Goal: Information Seeking & Learning: Learn about a topic

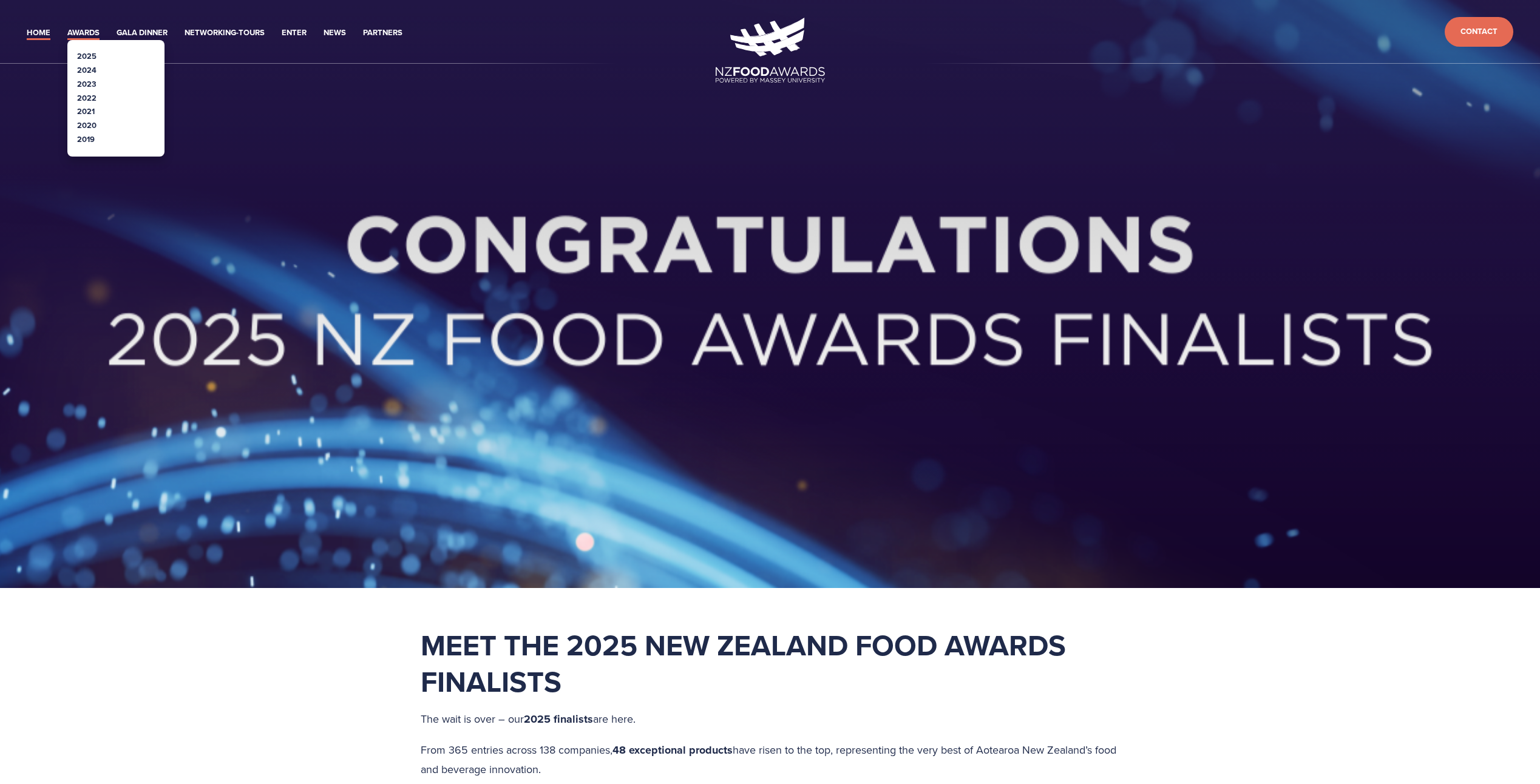
click at [92, 33] on link "Awards" at bounding box center [84, 33] width 32 height 14
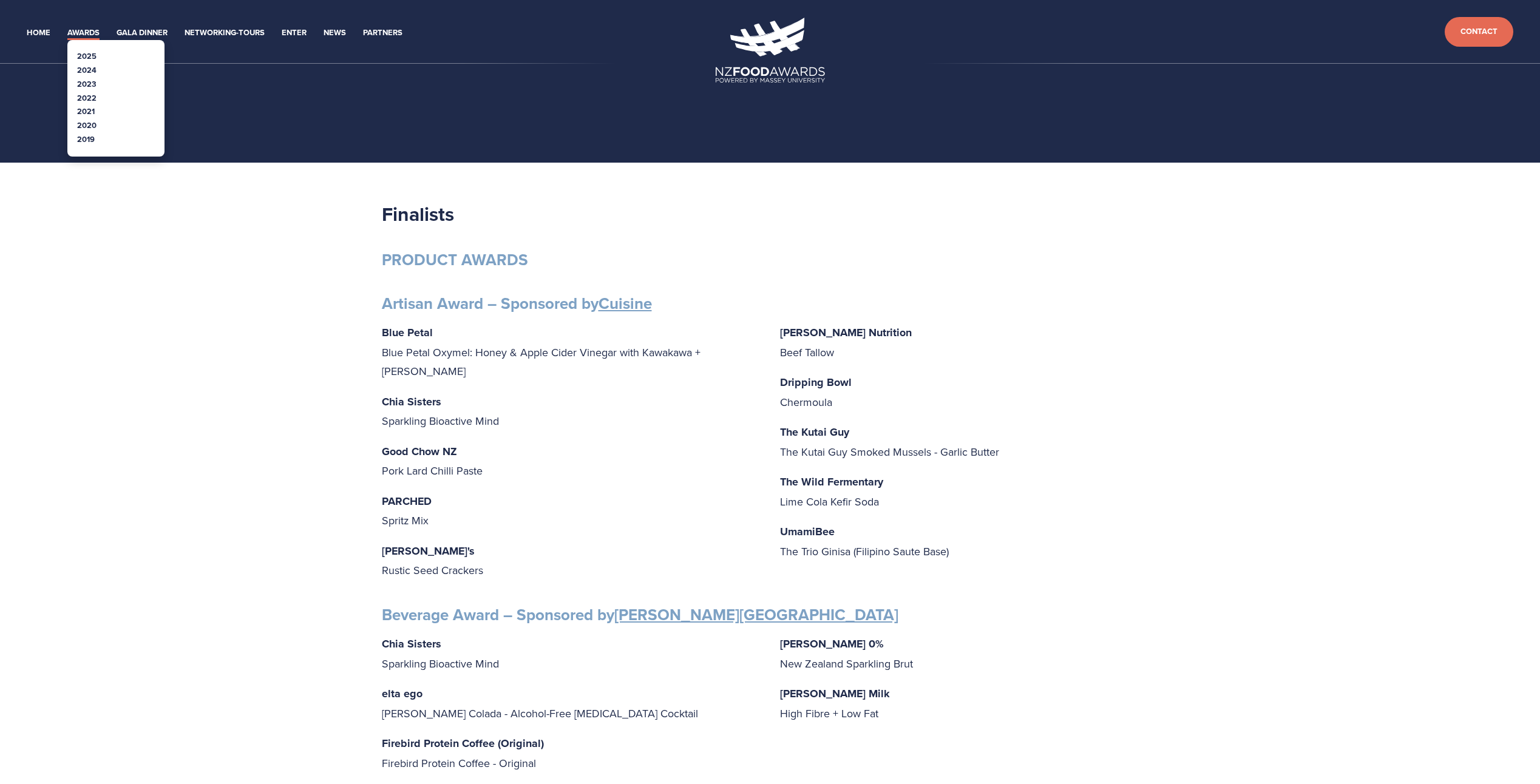
click at [89, 69] on link "2024" at bounding box center [86, 70] width 20 height 12
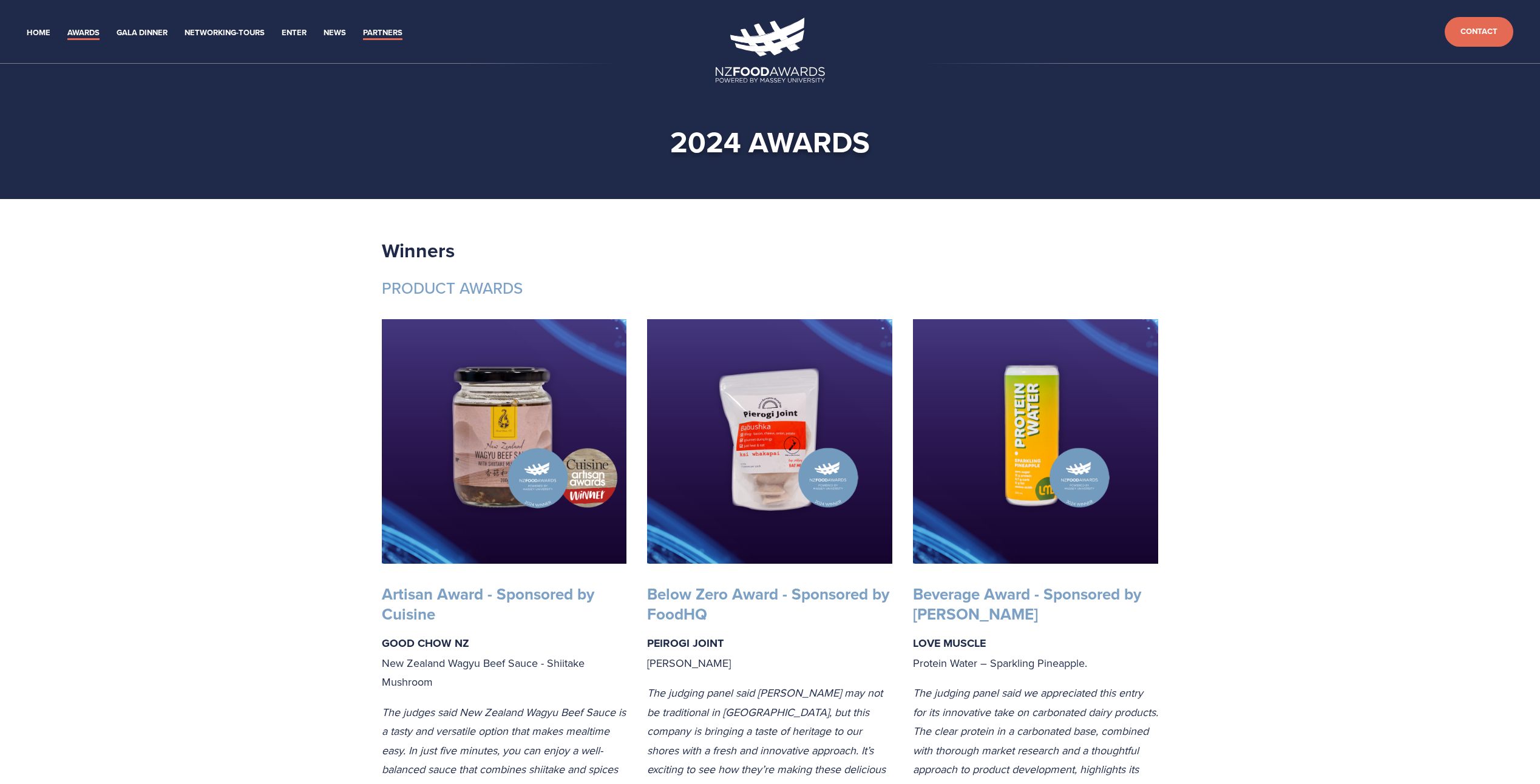
click at [382, 31] on link "Partners" at bounding box center [383, 33] width 39 height 14
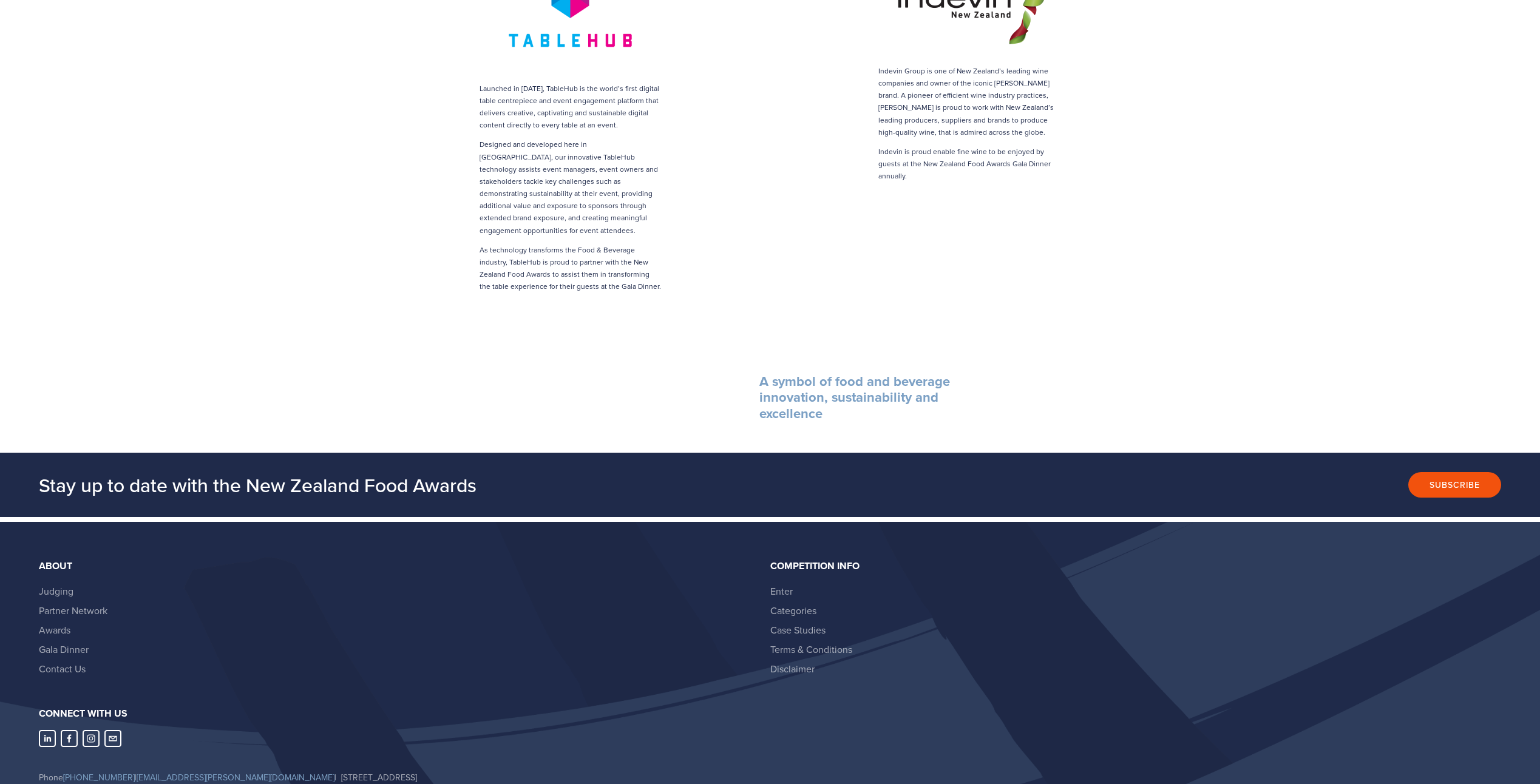
scroll to position [2819, 0]
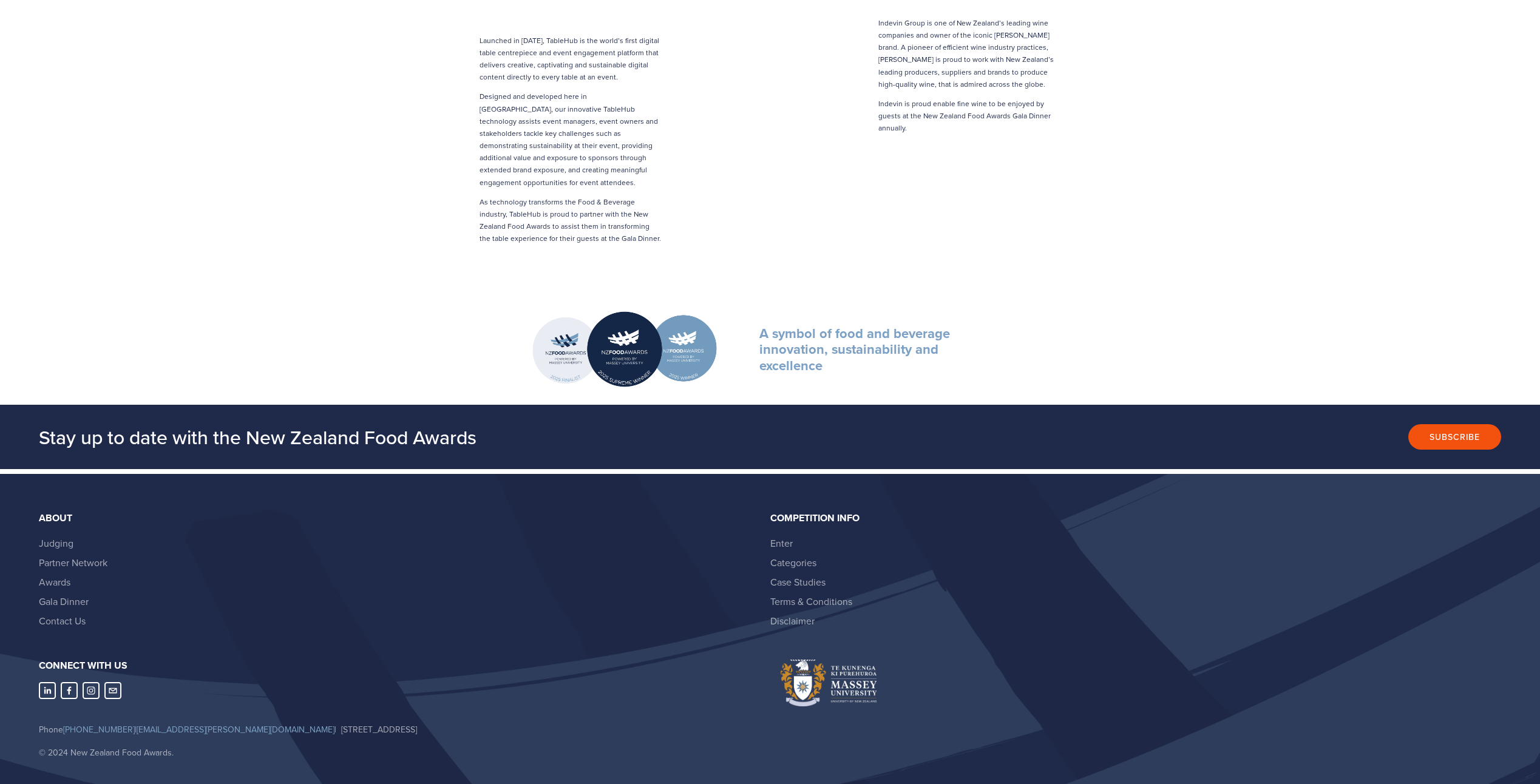
click at [95, 570] on ul "Judging Partner Network Awards Gala Dinner Contact Us" at bounding box center [399, 582] width 721 height 97
drag, startPoint x: 95, startPoint y: 570, endPoint x: 67, endPoint y: 571, distance: 28.0
click at [67, 595] on link "Gala Dinner" at bounding box center [63, 602] width 50 height 14
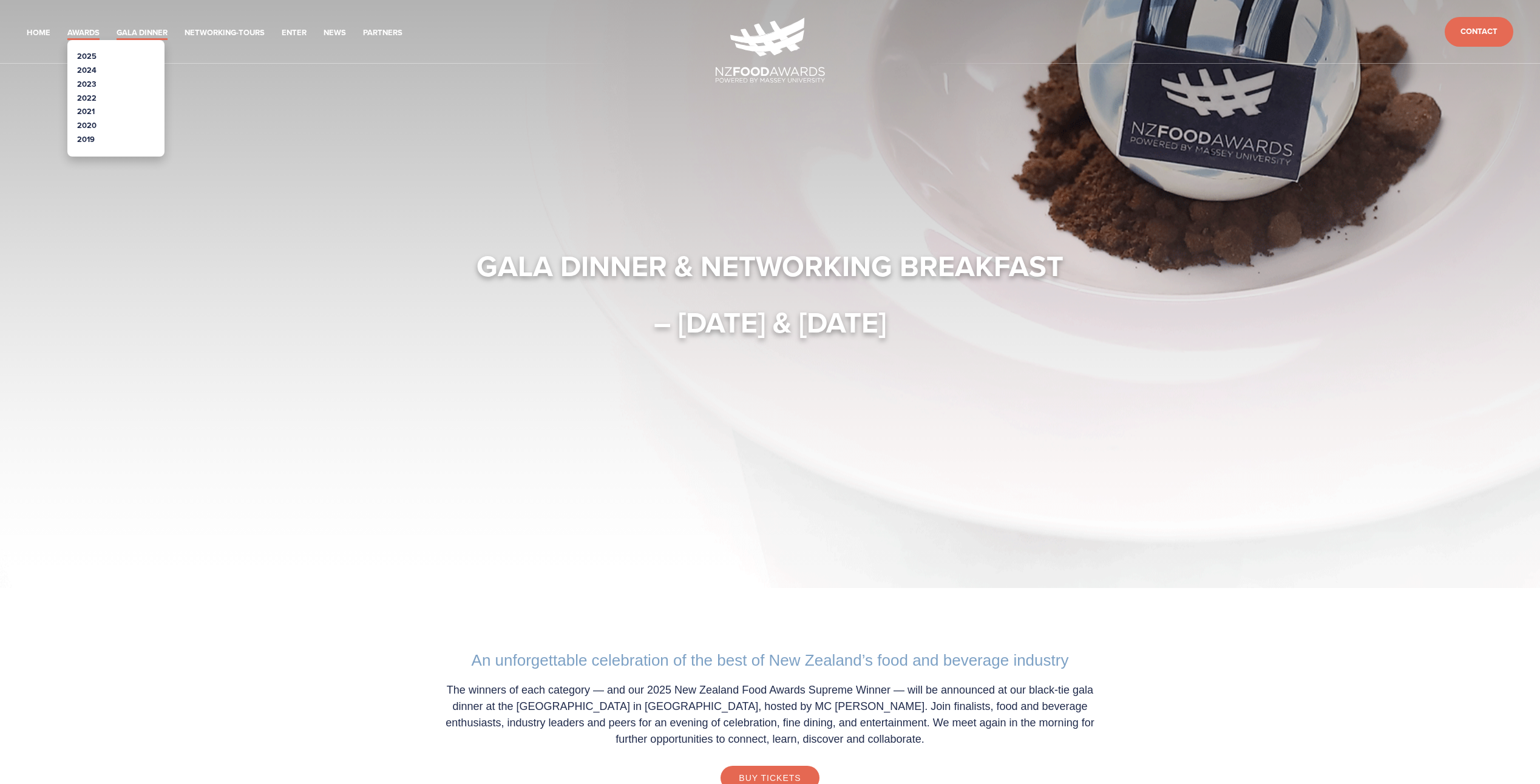
click at [84, 26] on link "Awards" at bounding box center [84, 33] width 32 height 14
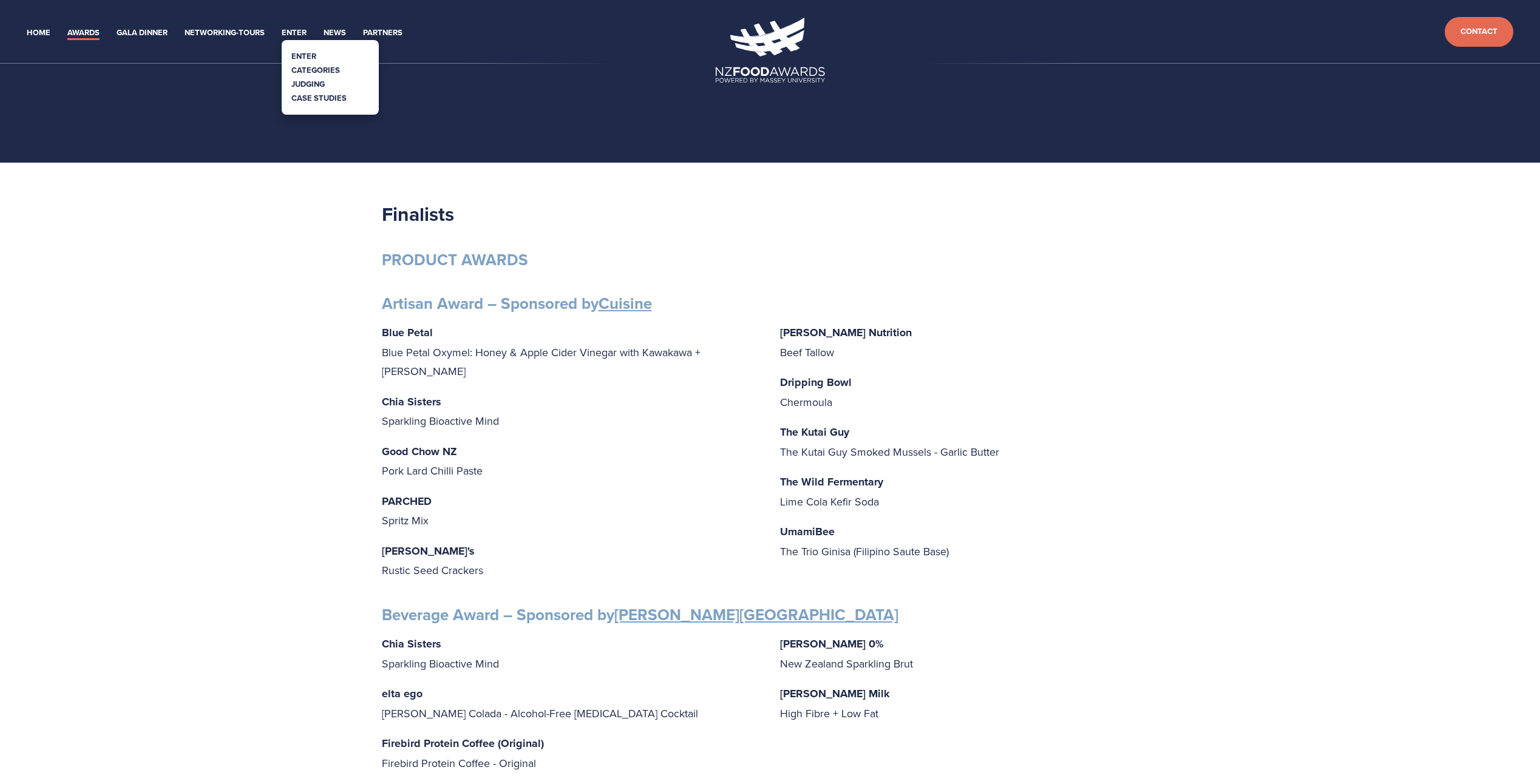
click at [313, 86] on link "Judging" at bounding box center [307, 85] width 33 height 12
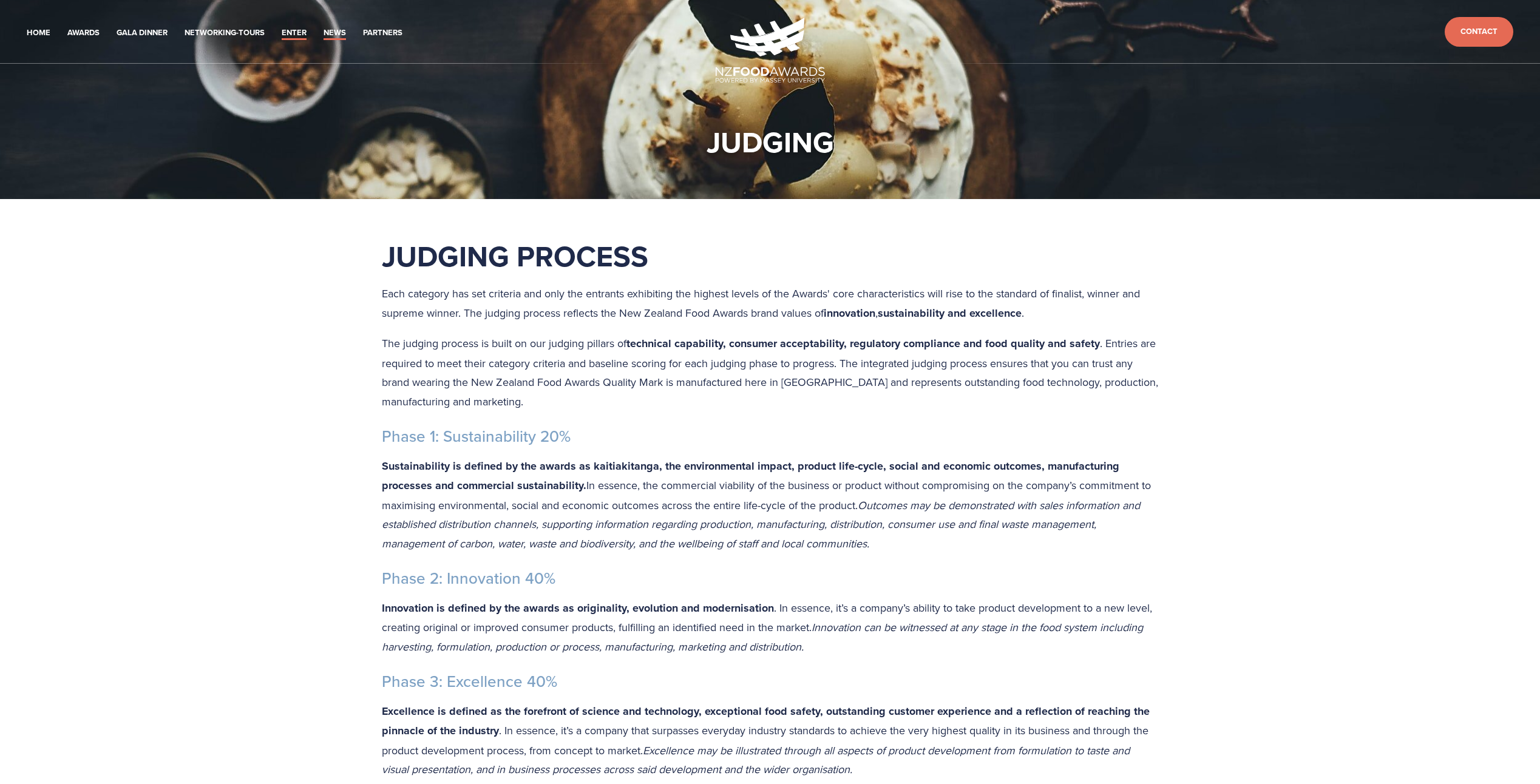
click at [325, 27] on link "News" at bounding box center [335, 33] width 22 height 14
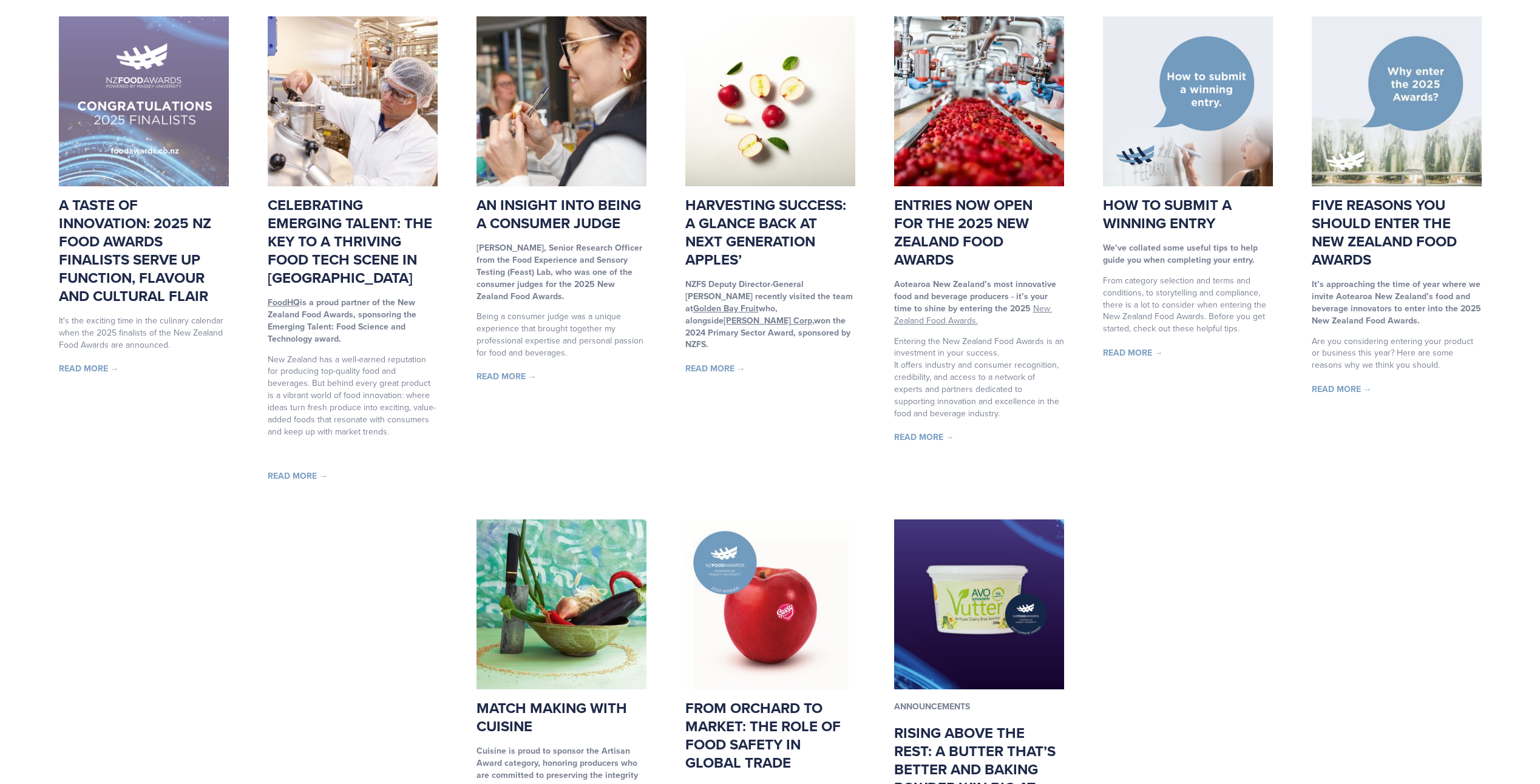
scroll to position [303, 0]
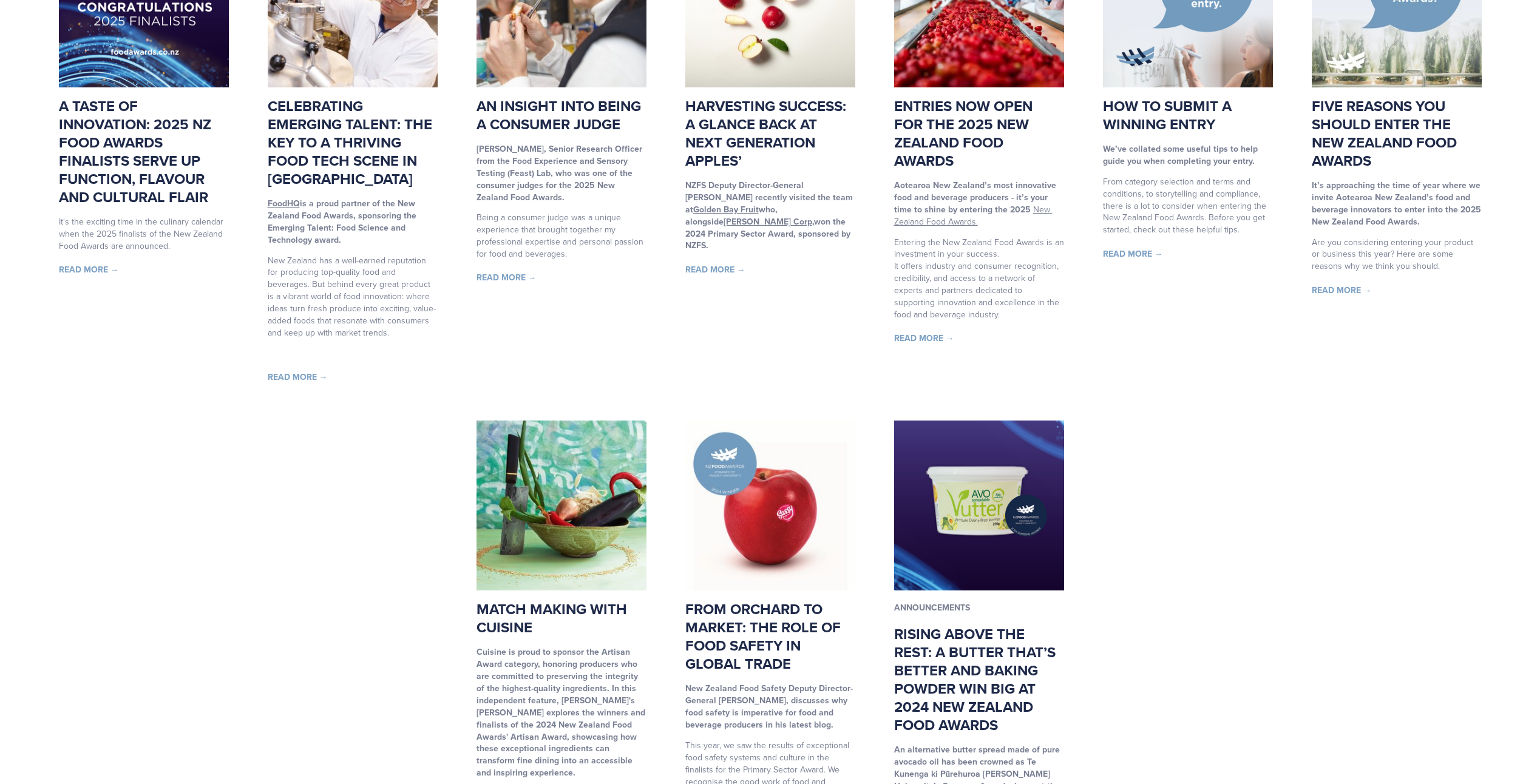
click at [81, 190] on link "A taste of innovation: 2025 NZ Food Awards finalists serve up function, flavour…" at bounding box center [135, 151] width 152 height 112
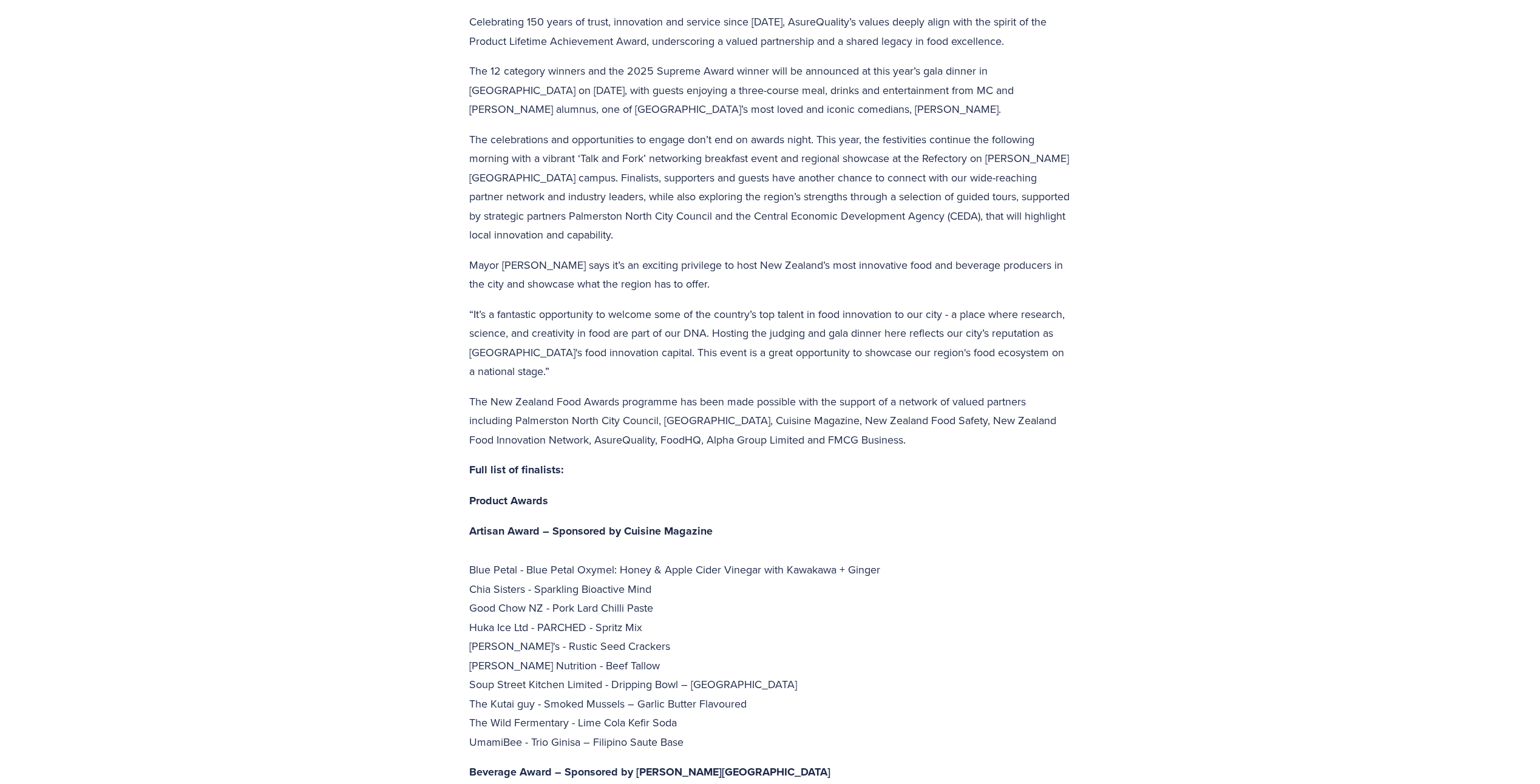
scroll to position [2428, 0]
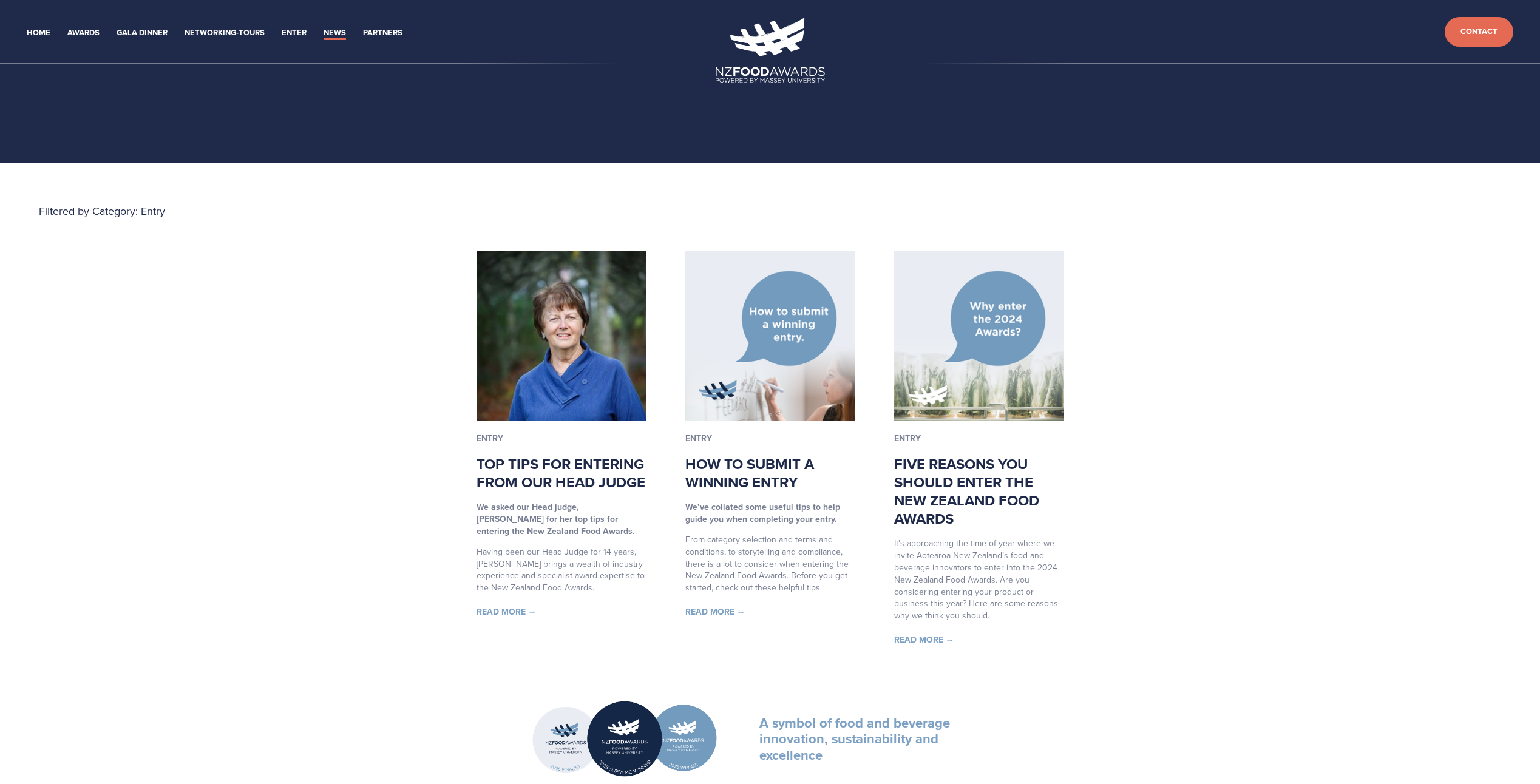
click at [508, 493] on link "Top tips for entering from our Head Judge" at bounding box center [561, 473] width 169 height 39
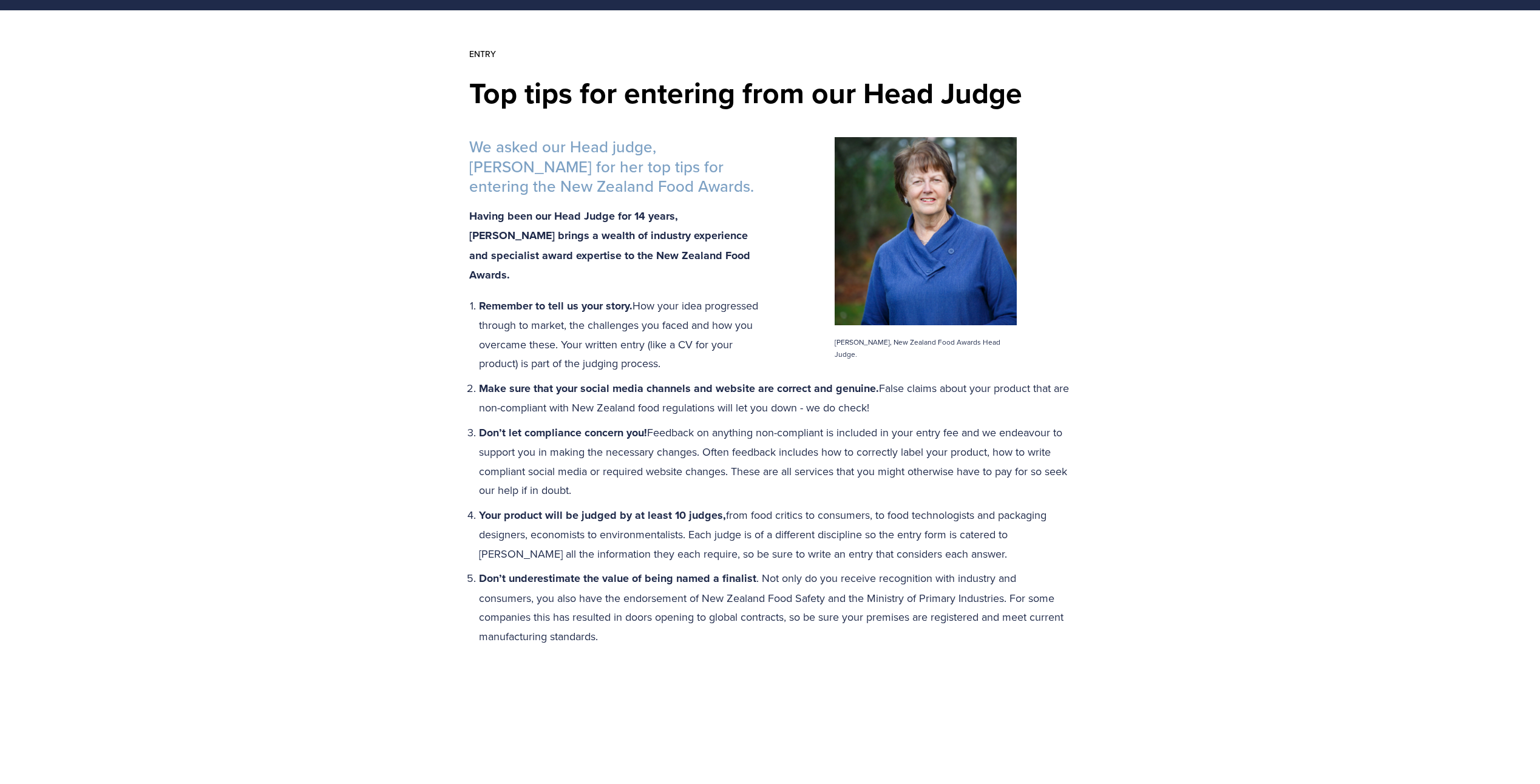
scroll to position [182, 0]
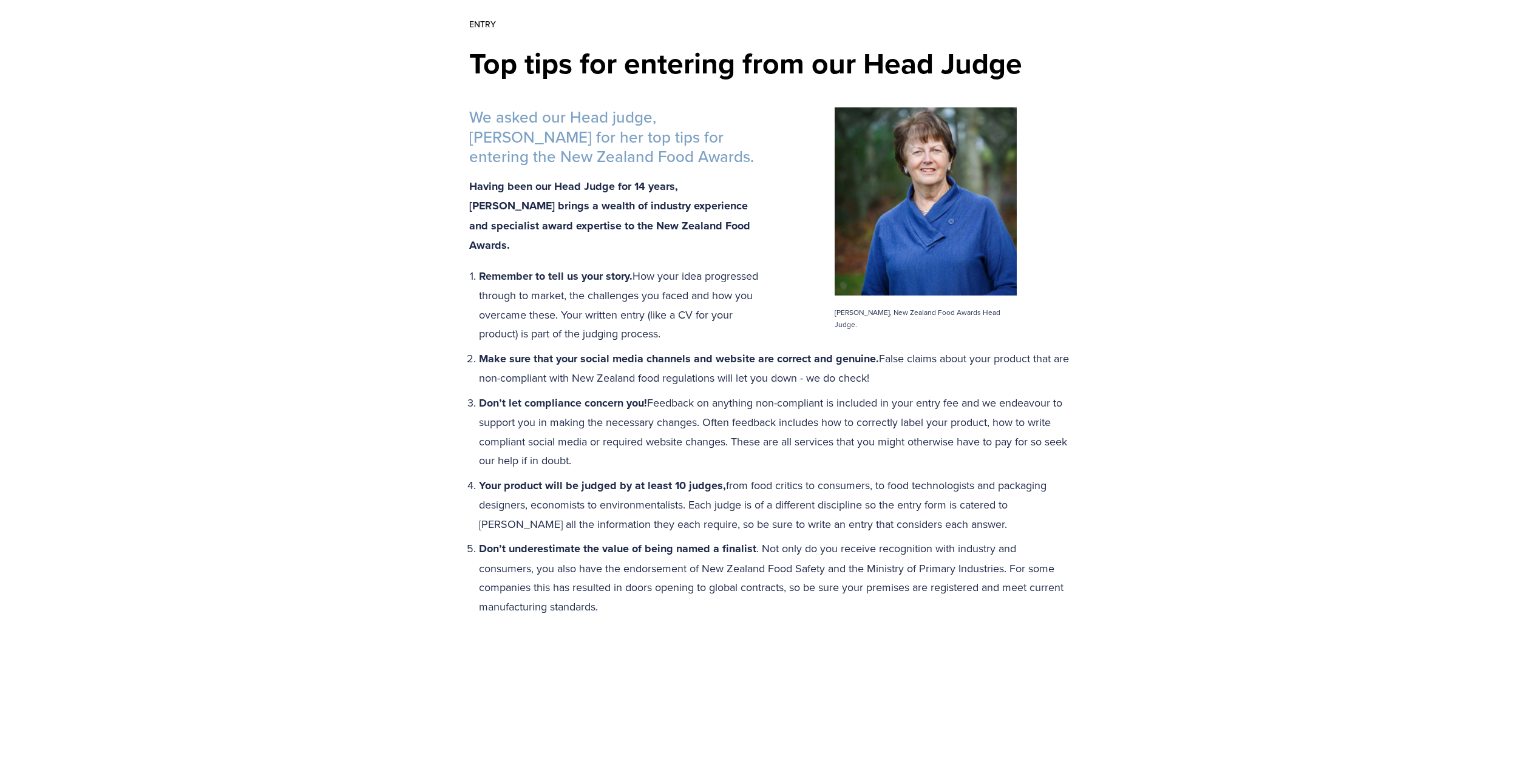
click at [1311, 528] on div "Top tips for entering from our Head Judge [PERSON_NAME], New Zealand Food Award…" at bounding box center [770, 632] width 1540 height 1304
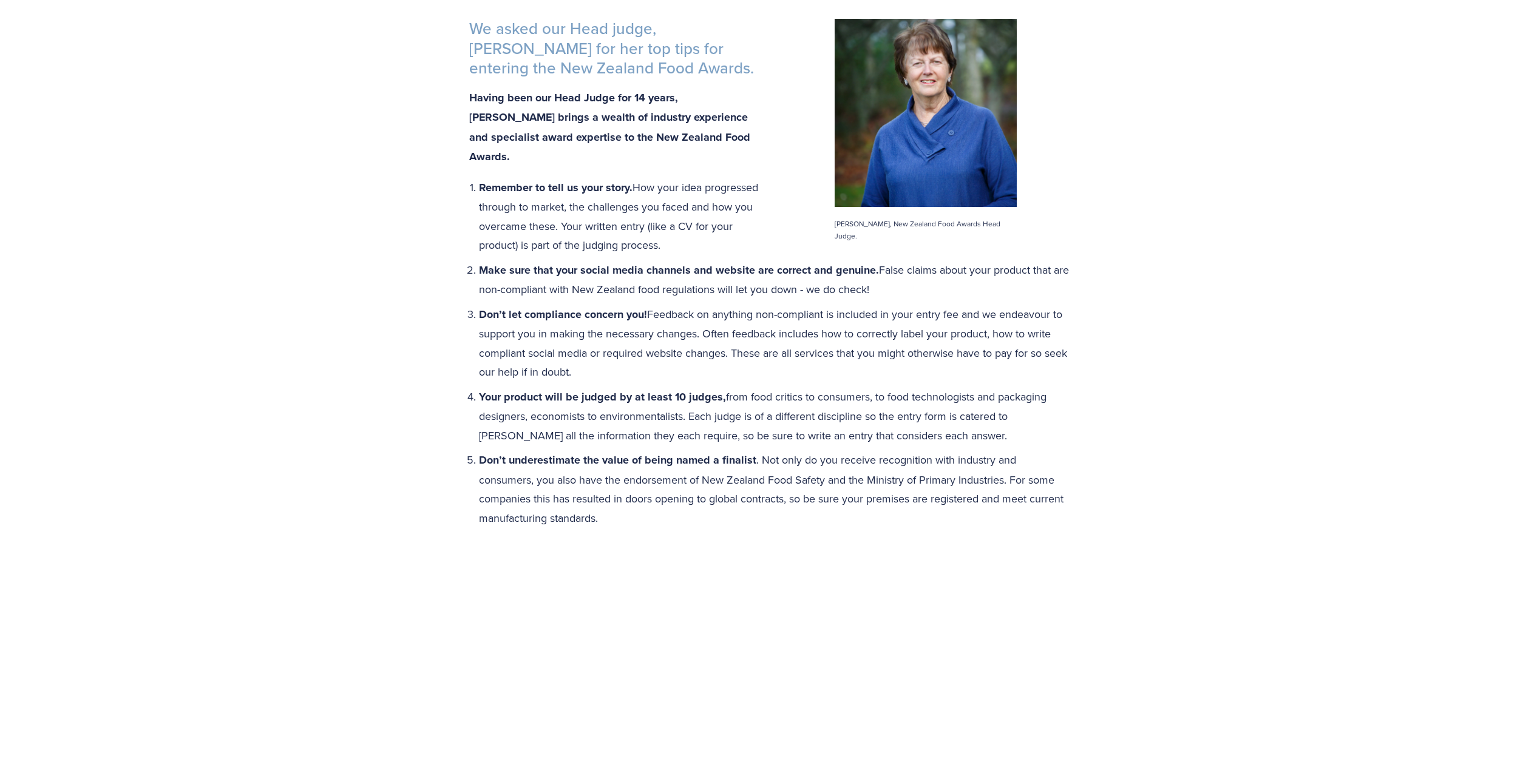
scroll to position [303, 0]
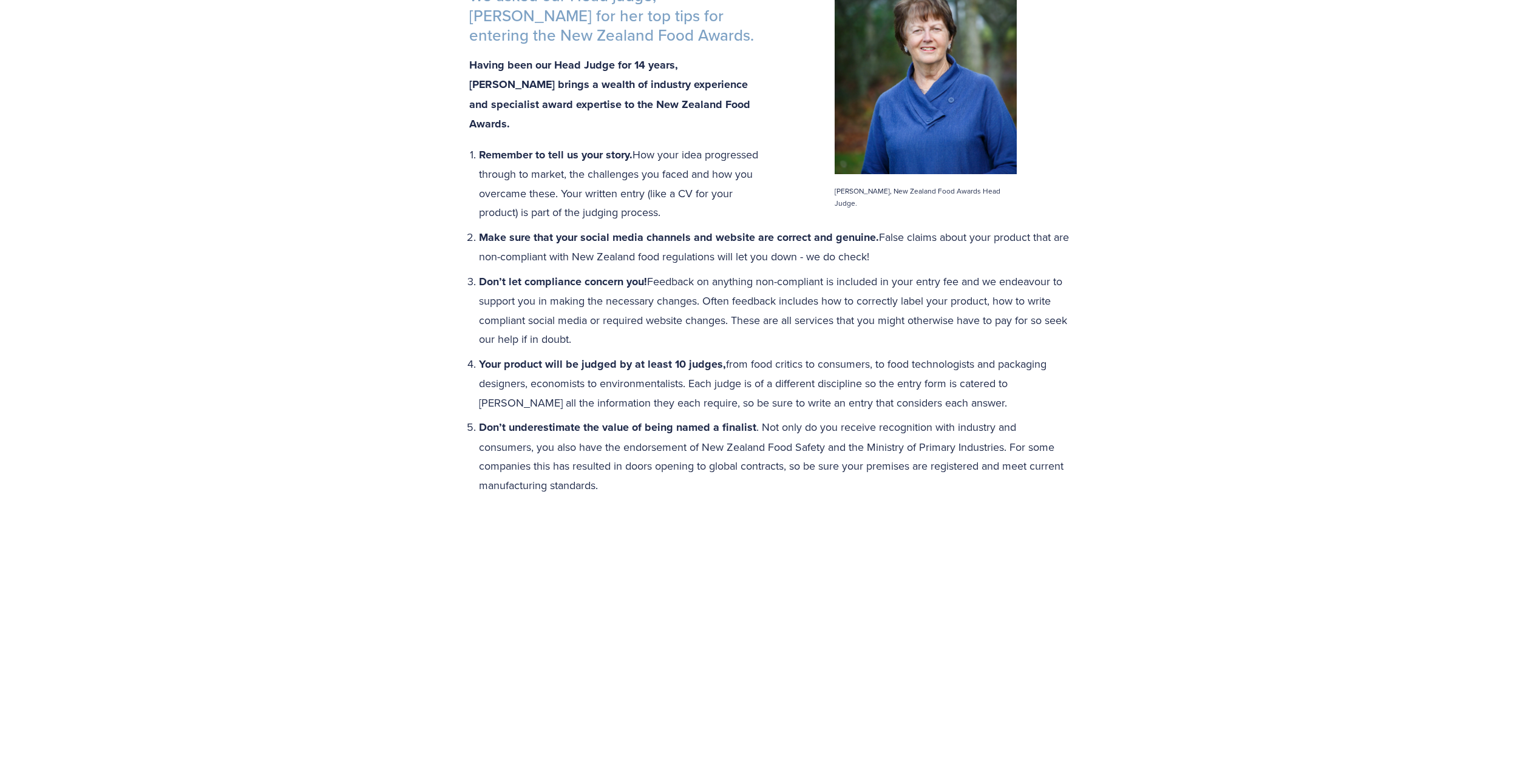
click at [1142, 398] on div "Top tips for entering from our Head Judge [PERSON_NAME], New Zealand Food Award…" at bounding box center [770, 511] width 1540 height 1304
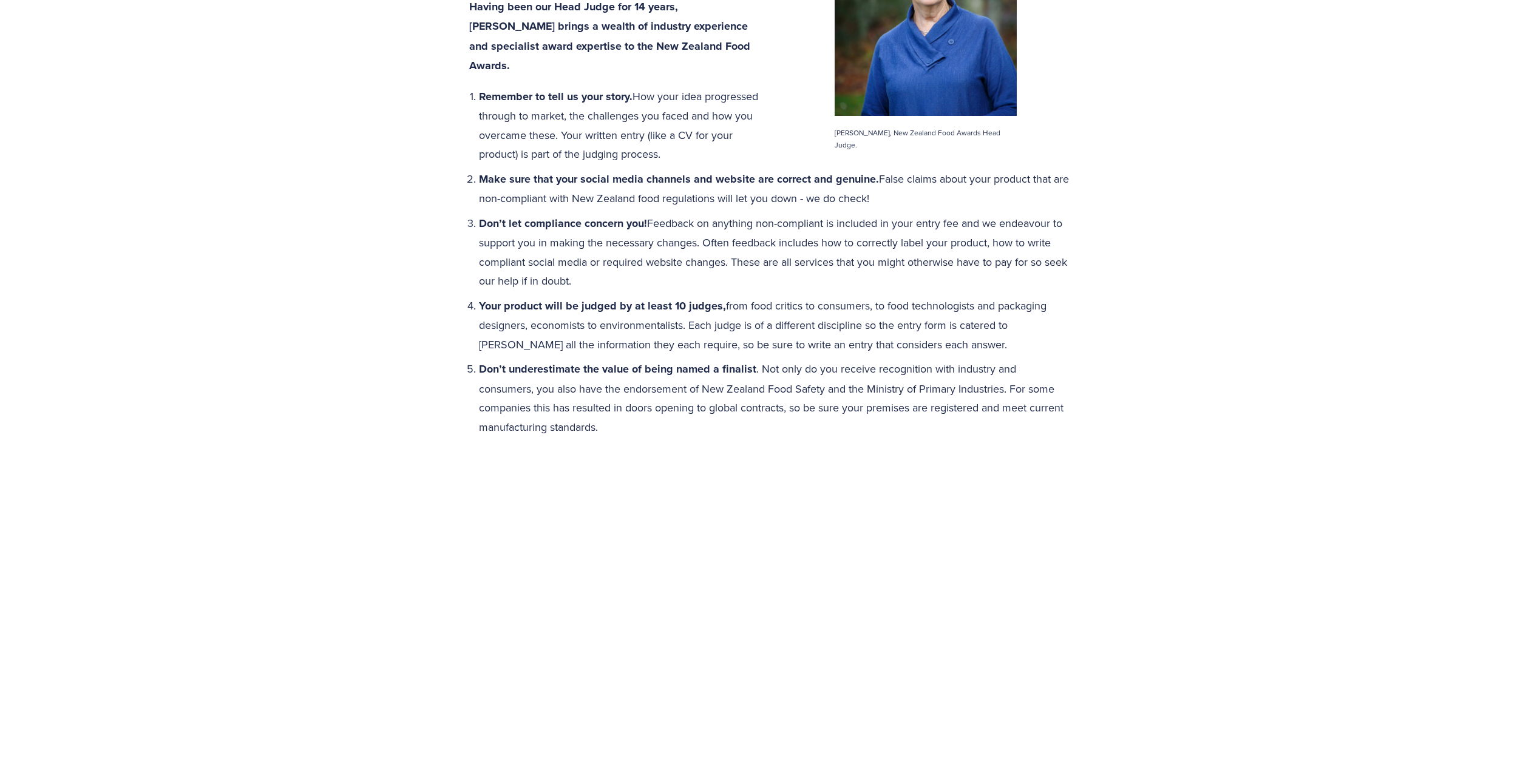
scroll to position [182, 0]
